Goal: Check status

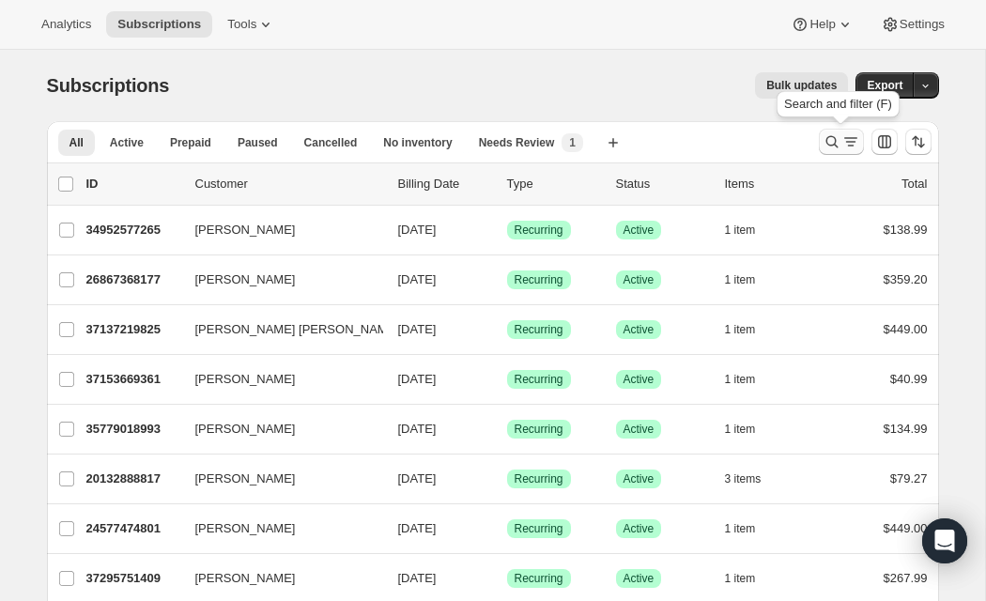
click at [830, 141] on icon "Search and filter results" at bounding box center [831, 141] width 19 height 19
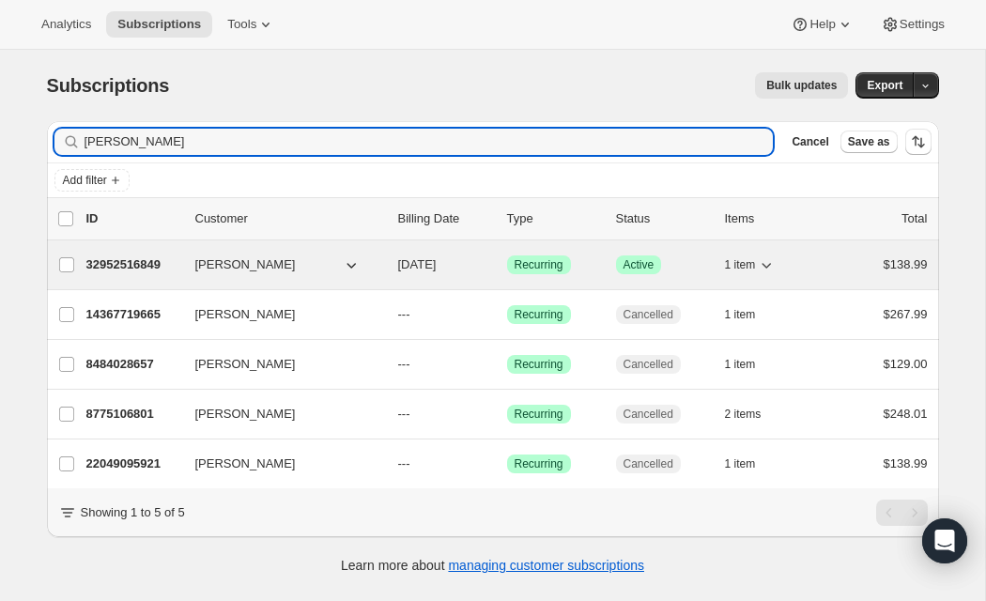
type input "[PERSON_NAME]"
click at [128, 267] on p "32952516849" at bounding box center [133, 264] width 94 height 19
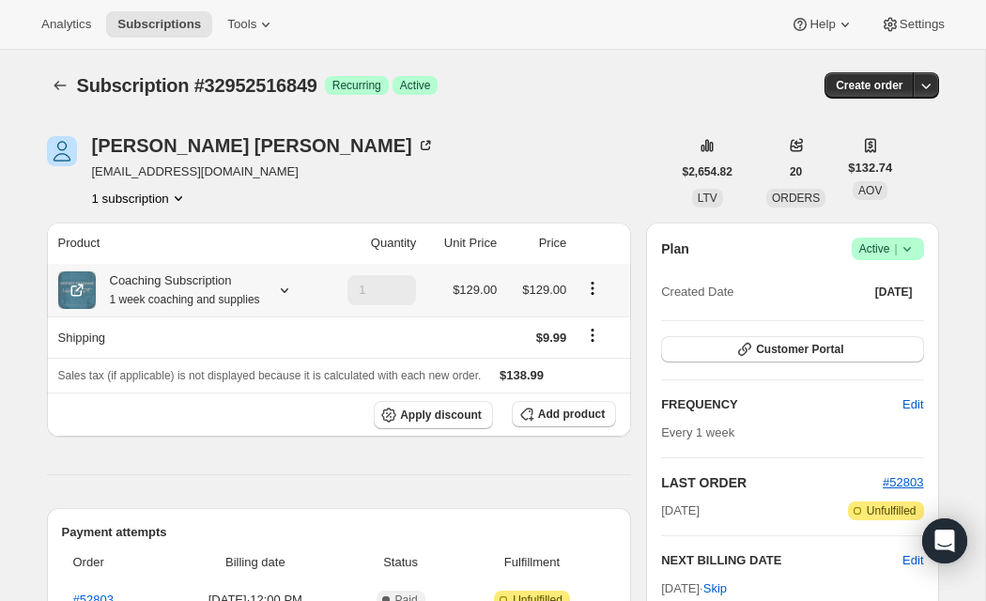
click at [289, 299] on icon at bounding box center [284, 290] width 19 height 19
